Goal: Find specific page/section: Find specific page/section

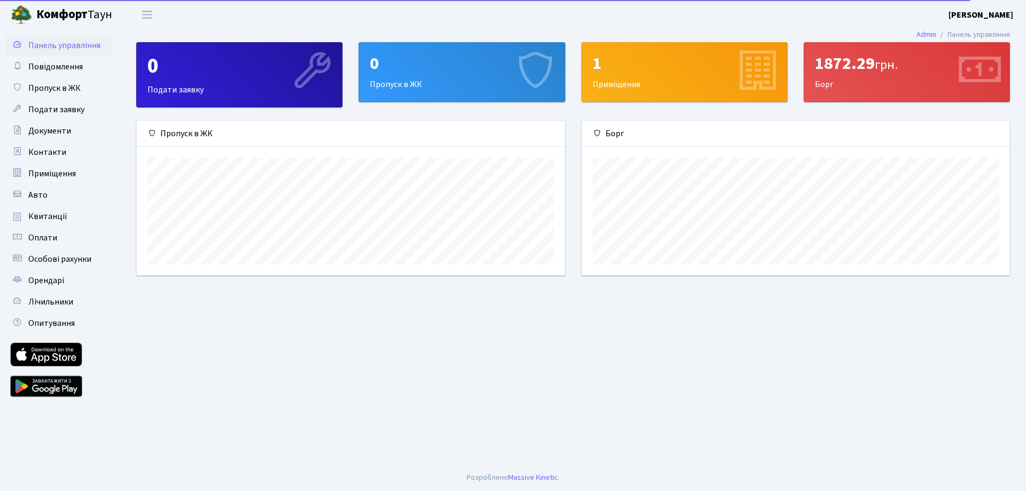
scroll to position [154, 427]
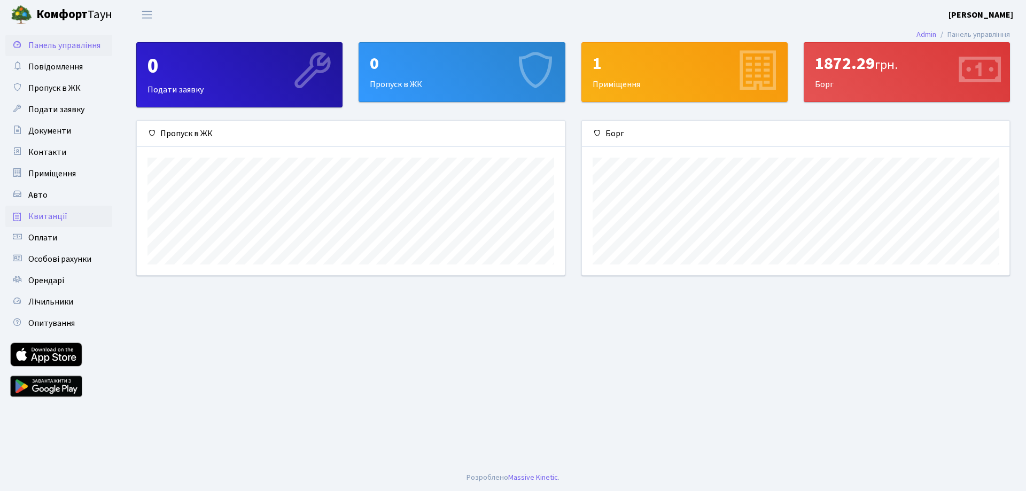
click at [50, 215] on span "Квитанції" at bounding box center [47, 217] width 39 height 12
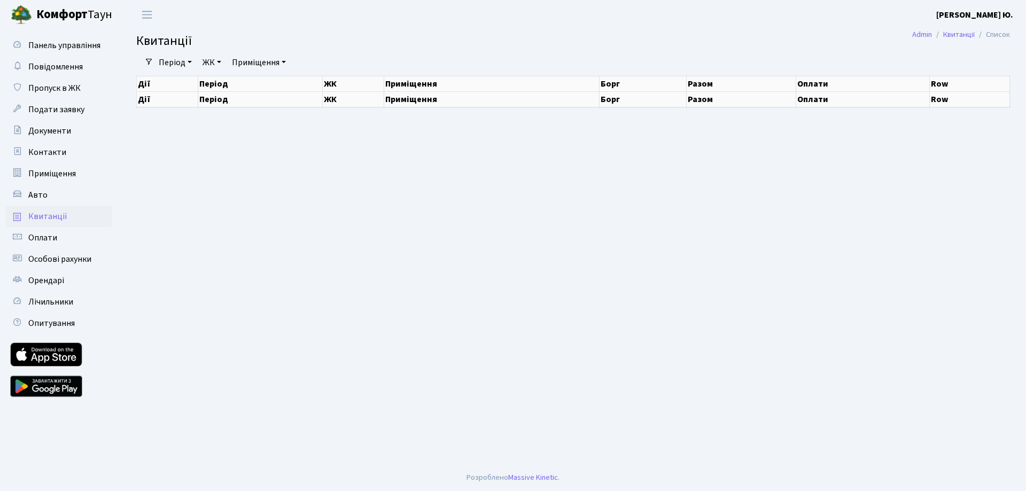
select select "25"
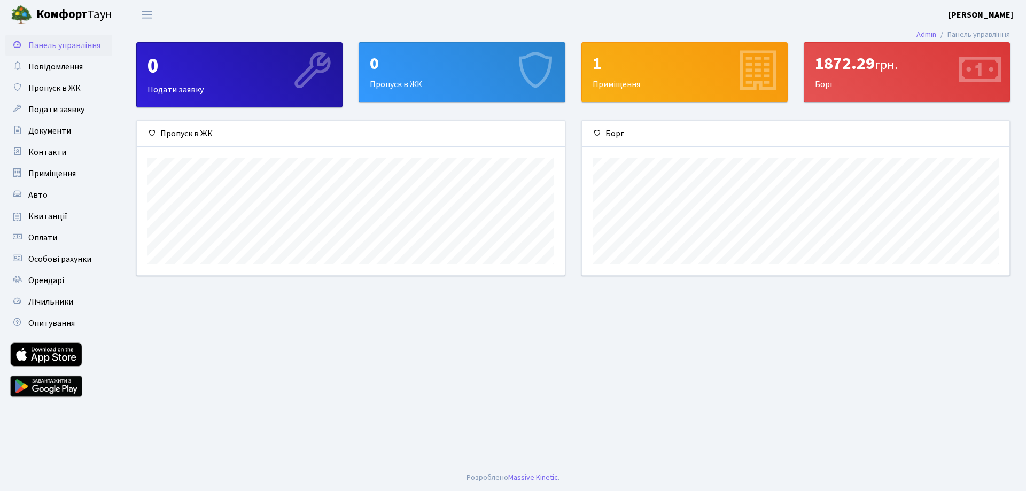
scroll to position [154, 427]
